Goal: Complete application form: Complete application form

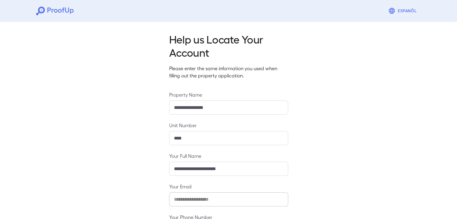
scroll to position [53, 0]
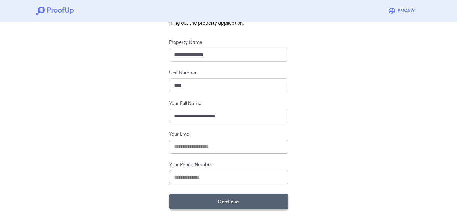
click at [210, 201] on button "Continue" at bounding box center [228, 202] width 119 height 16
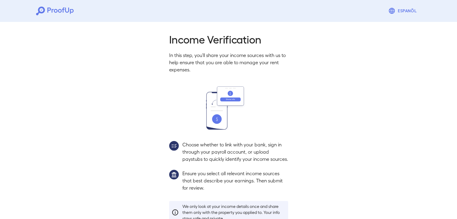
scroll to position [44, 0]
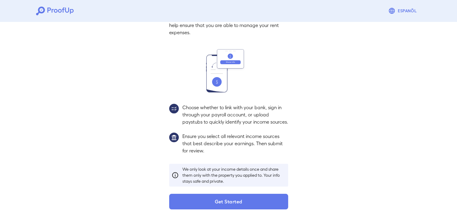
click at [221, 192] on div "Income Verification In this step, you'll share your income sources with us to h…" at bounding box center [228, 102] width 133 height 214
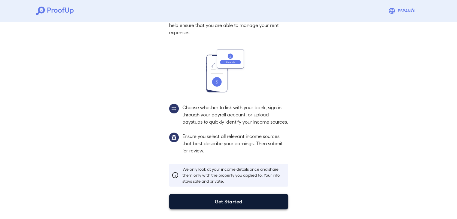
click at [219, 194] on button "Get Started" at bounding box center [228, 202] width 119 height 16
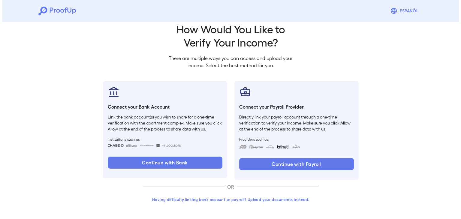
scroll to position [10, 0]
click at [227, 202] on button "Having difficulty linking bank account or payroll? Upload your documents instea…" at bounding box center [228, 199] width 175 height 11
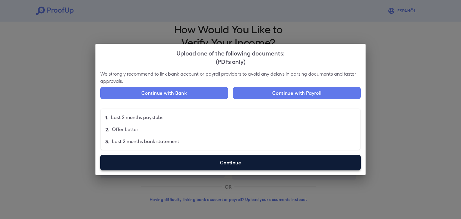
click at [213, 158] on label "Continue" at bounding box center [230, 163] width 261 height 16
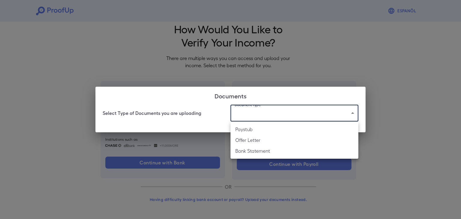
click at [276, 112] on body "Espanõl Go back How Would You Like to Verify Your Income? There are multiple wa…" at bounding box center [230, 104] width 461 height 229
click at [268, 134] on li "Paystub" at bounding box center [295, 129] width 128 height 11
type input "*******"
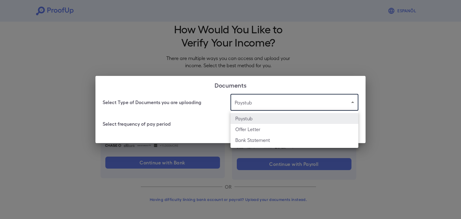
click at [247, 105] on body "Espanõl Go back How Would You Like to Verify Your Income? There are multiple wa…" at bounding box center [230, 104] width 461 height 229
click at [213, 111] on div at bounding box center [230, 109] width 461 height 219
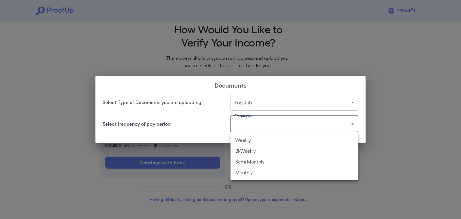
click at [249, 124] on body "Espanõl Go back How Would You Like to Verify Your Income? There are multiple wa…" at bounding box center [230, 104] width 461 height 229
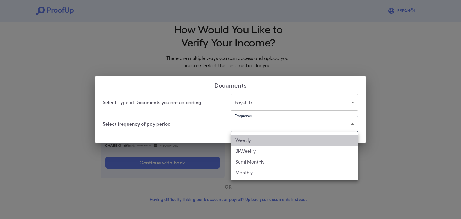
click at [253, 144] on li "Weekly" at bounding box center [295, 140] width 128 height 11
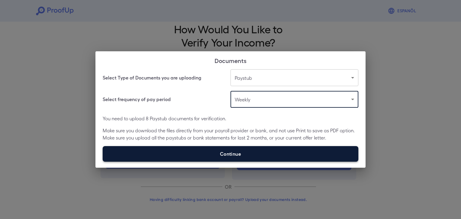
click at [237, 159] on label "Continue" at bounding box center [231, 154] width 256 height 16
click at [103, 162] on input "Continue" at bounding box center [103, 162] width 0 height 0
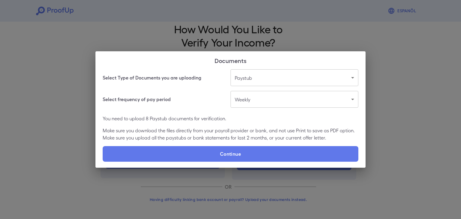
click at [247, 98] on body "Espanõl Go back How Would You Like to Verify Your Income? There are multiple wa…" at bounding box center [230, 104] width 461 height 229
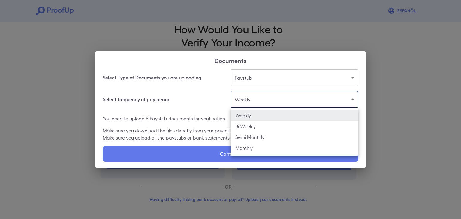
click at [249, 128] on li "Bi-Weekly" at bounding box center [295, 126] width 128 height 11
type input "*********"
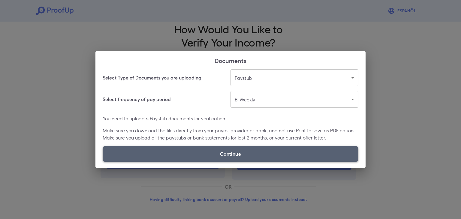
click at [229, 153] on label "Continue" at bounding box center [231, 154] width 256 height 16
click at [103, 162] on input "Continue" at bounding box center [103, 162] width 0 height 0
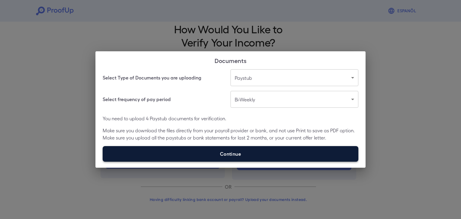
type input "**********"
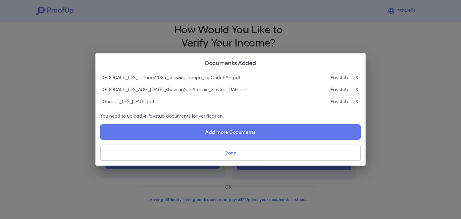
click at [201, 153] on button "Done" at bounding box center [230, 153] width 261 height 16
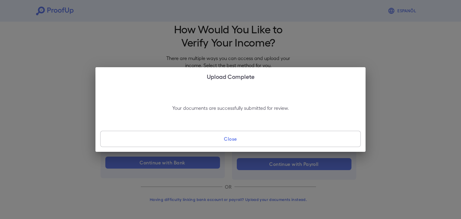
click at [224, 142] on button "Close" at bounding box center [230, 139] width 261 height 16
